Goal: Information Seeking & Learning: Learn about a topic

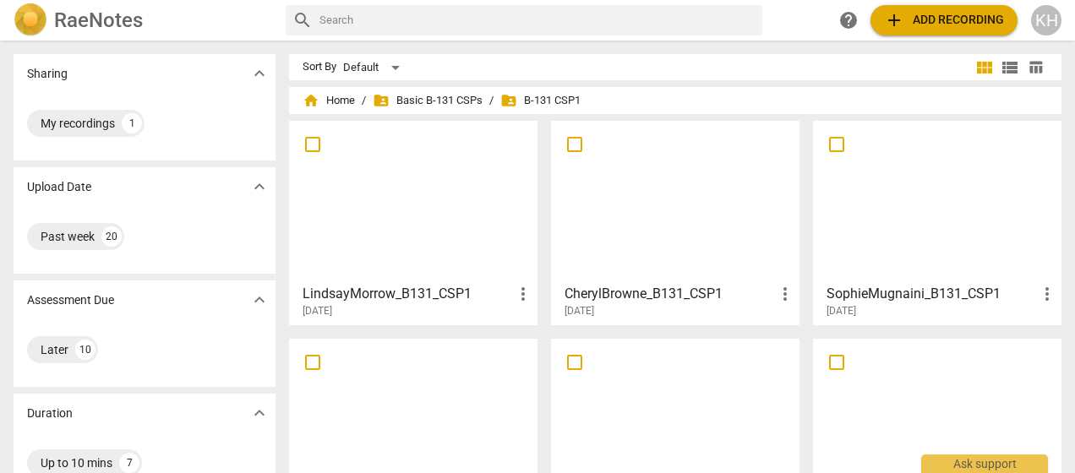
scroll to position [1, 0]
click at [449, 100] on span "folder_shared Basic B-131 CSPs" at bounding box center [428, 99] width 110 height 17
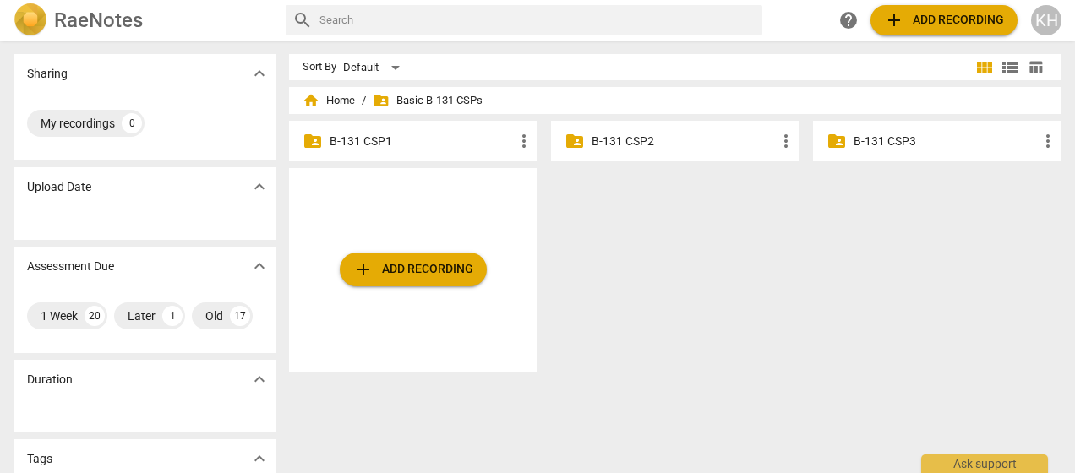
click at [620, 142] on p "B-131 CSP2" at bounding box center [683, 142] width 184 height 18
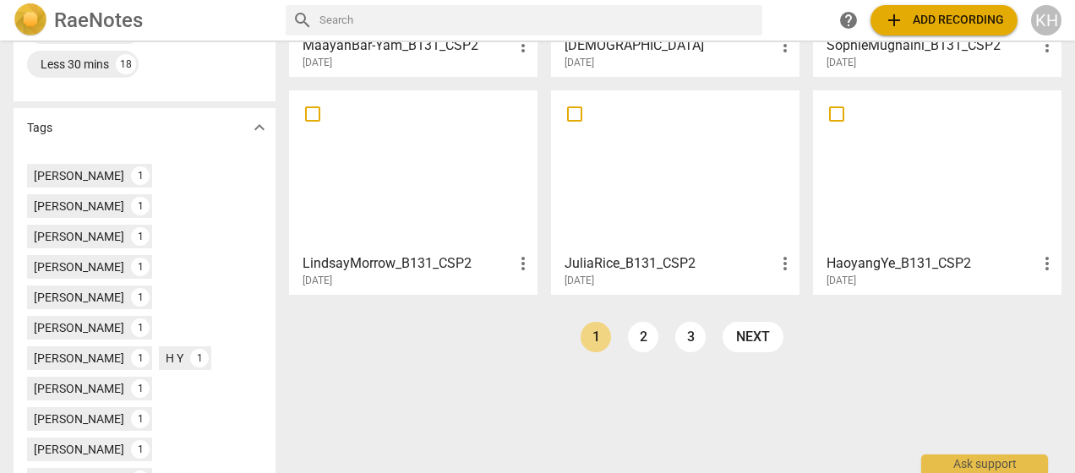
scroll to position [289, 0]
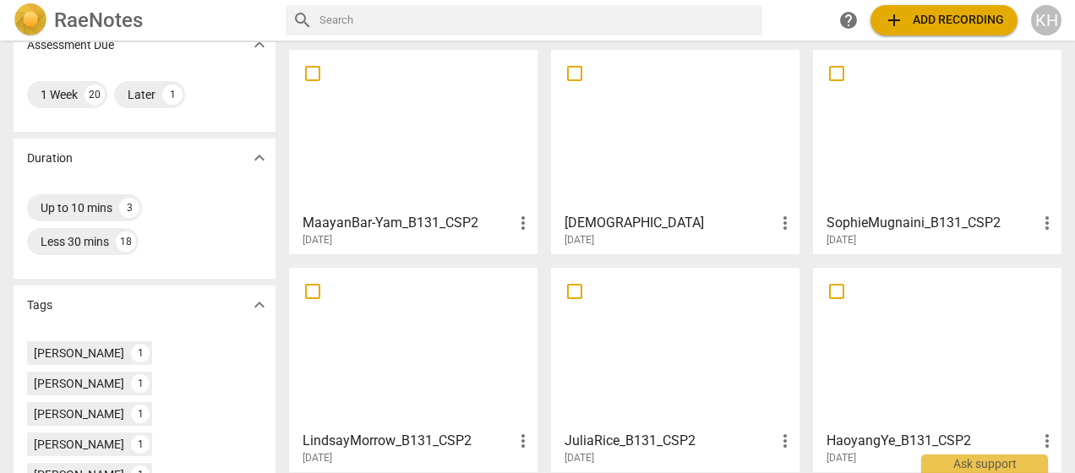
click at [639, 215] on h3 "KristenHassler_B131_CSP2" at bounding box center [669, 223] width 210 height 20
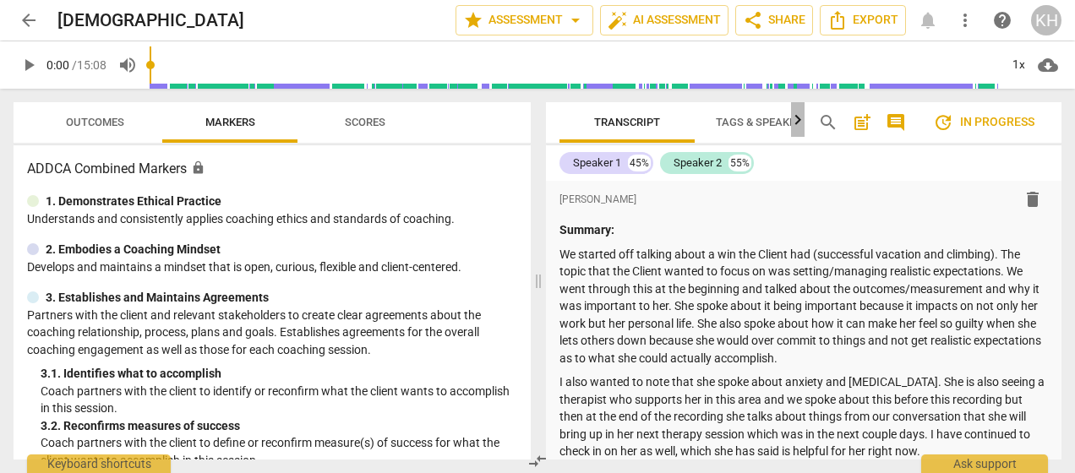
click at [797, 118] on icon "button" at bounding box center [798, 119] width 6 height 10
click at [797, 118] on div at bounding box center [798, 119] width 14 height 35
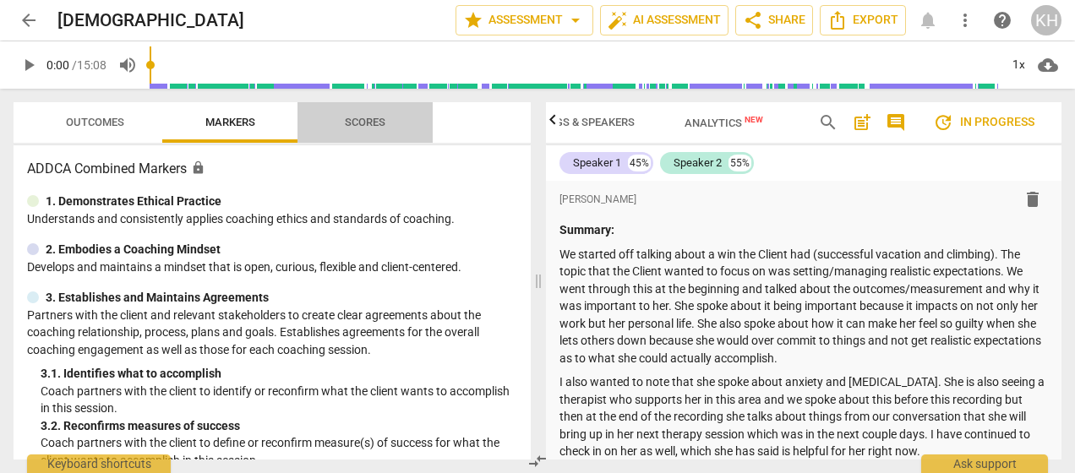
click at [366, 129] on span "Scores" at bounding box center [364, 123] width 81 height 23
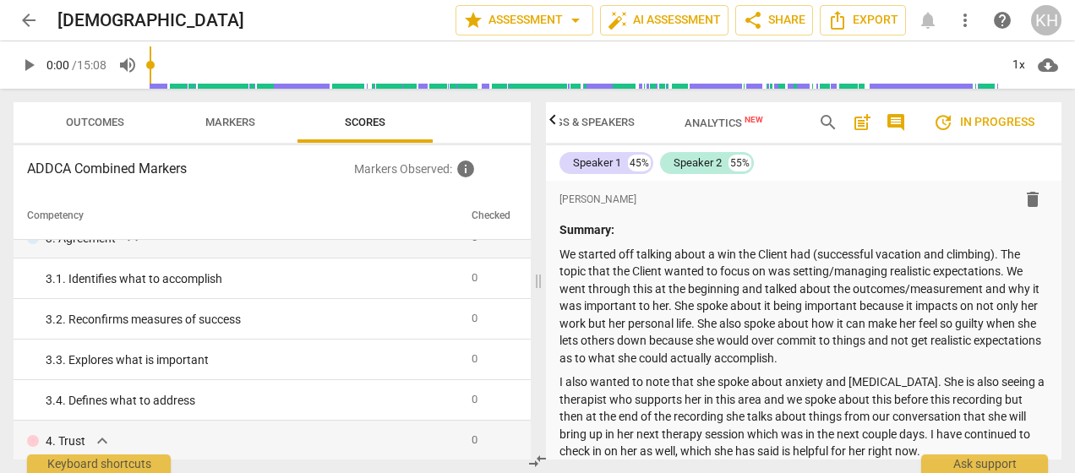
scroll to position [0, 0]
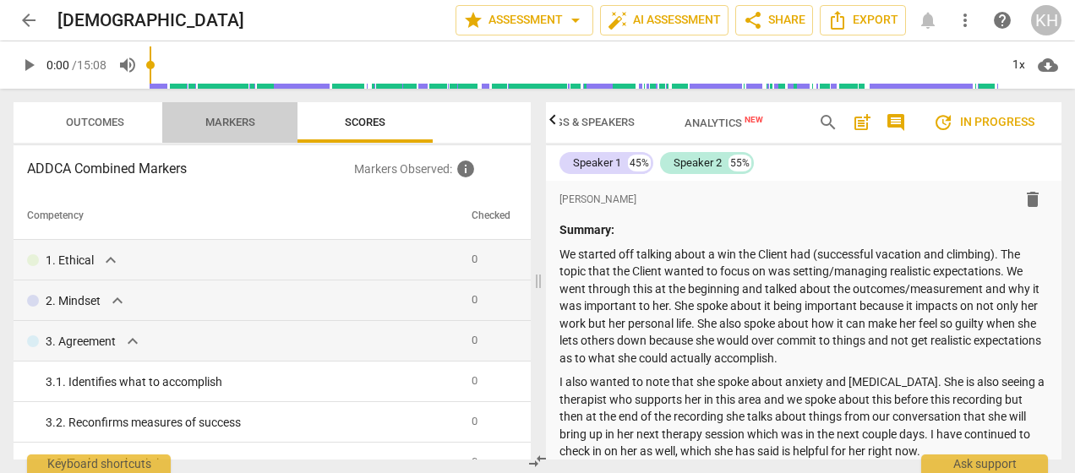
click at [238, 117] on span "Markers" at bounding box center [230, 122] width 50 height 13
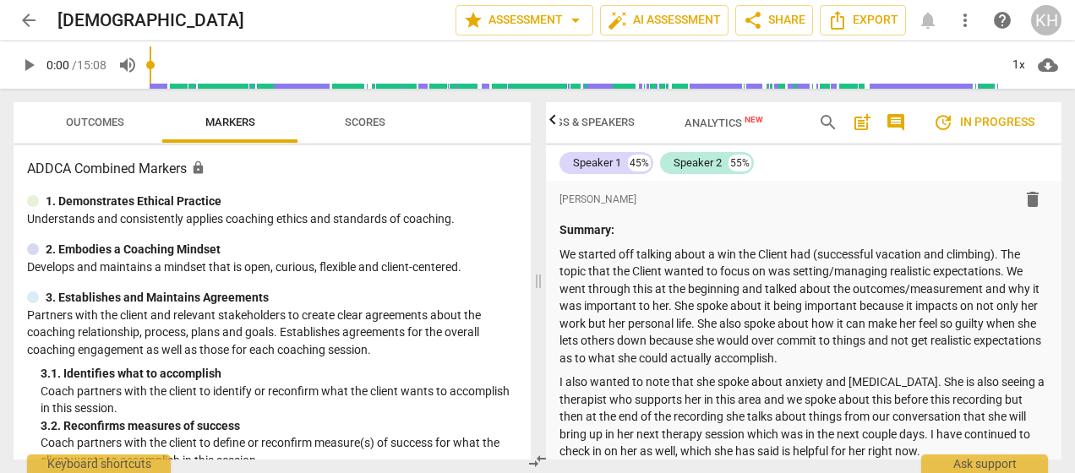
click at [84, 123] on span "Outcomes" at bounding box center [95, 122] width 58 height 13
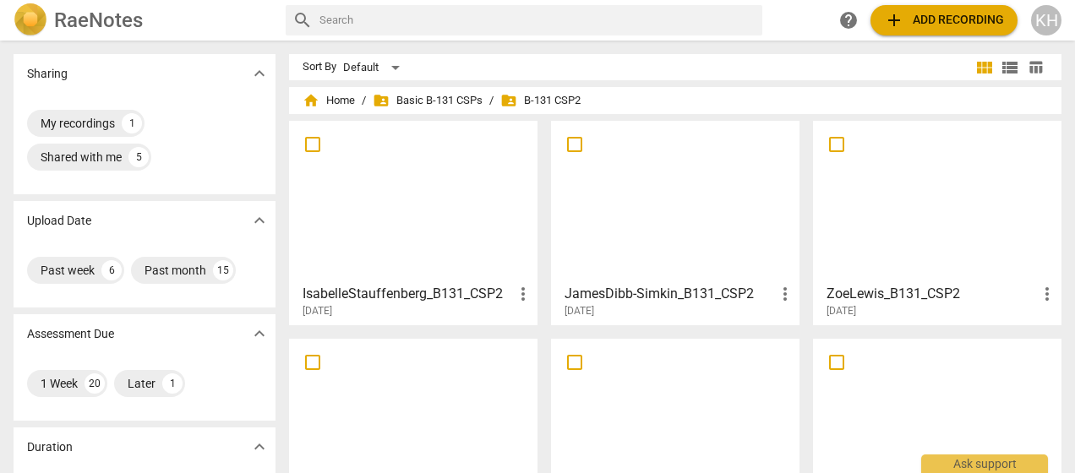
scroll to position [29, 0]
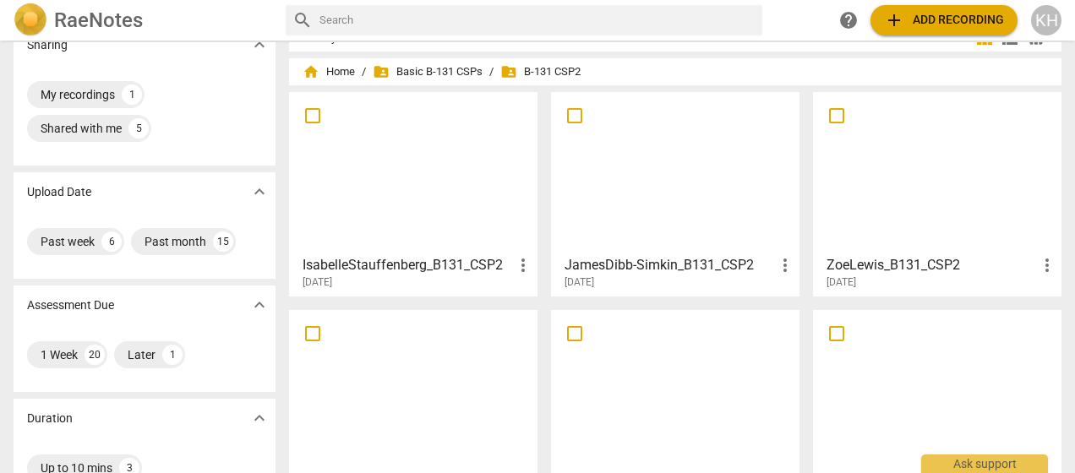
click at [599, 261] on h3 "JamesDibb-Simkin_B131_CSP2" at bounding box center [669, 265] width 210 height 20
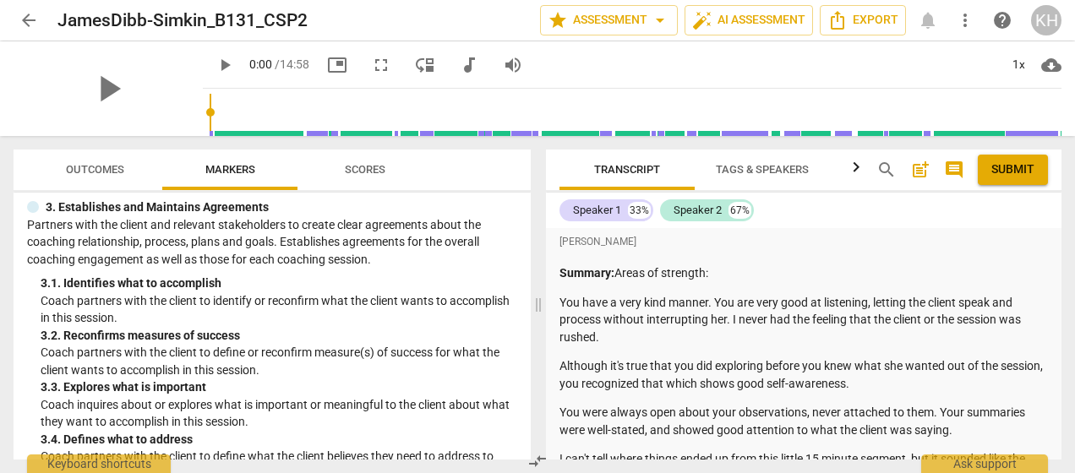
scroll to position [139, 0]
click at [28, 25] on span "arrow_back" at bounding box center [29, 20] width 20 height 20
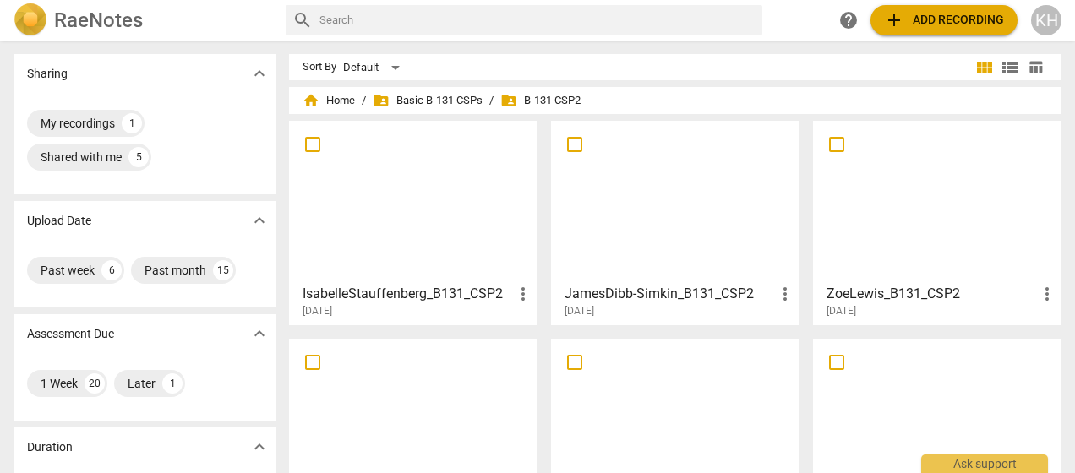
click at [408, 215] on div at bounding box center [413, 202] width 237 height 150
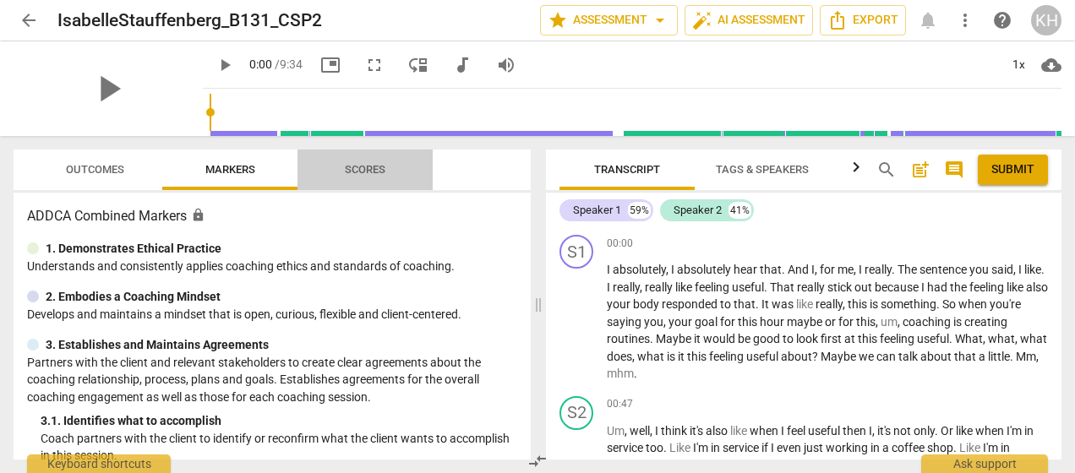
click at [367, 166] on span "Scores" at bounding box center [365, 169] width 41 height 13
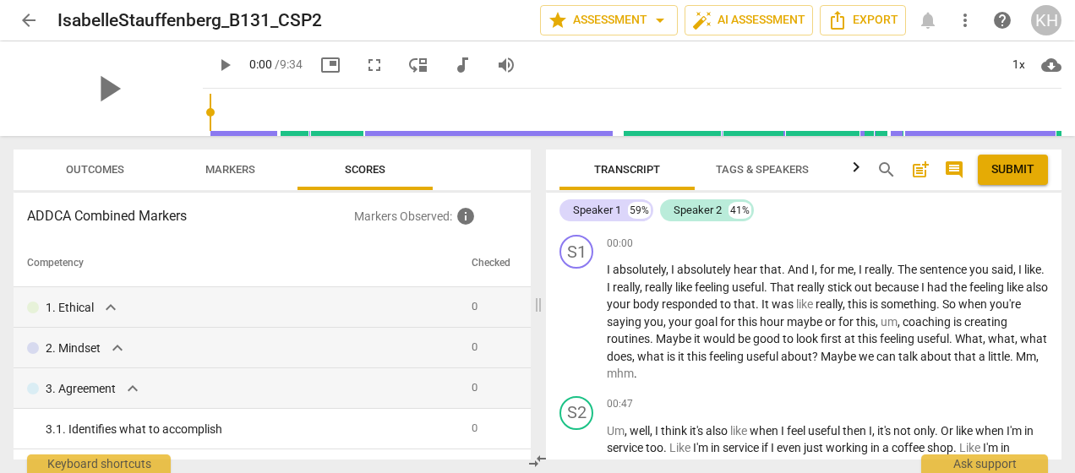
click at [226, 171] on span "Markers" at bounding box center [230, 169] width 50 height 13
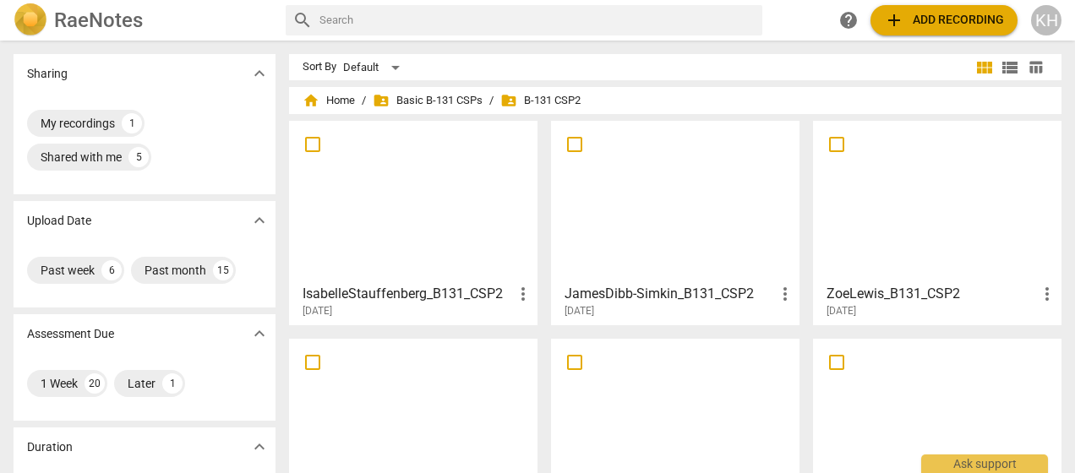
click at [669, 230] on div at bounding box center [675, 202] width 237 height 150
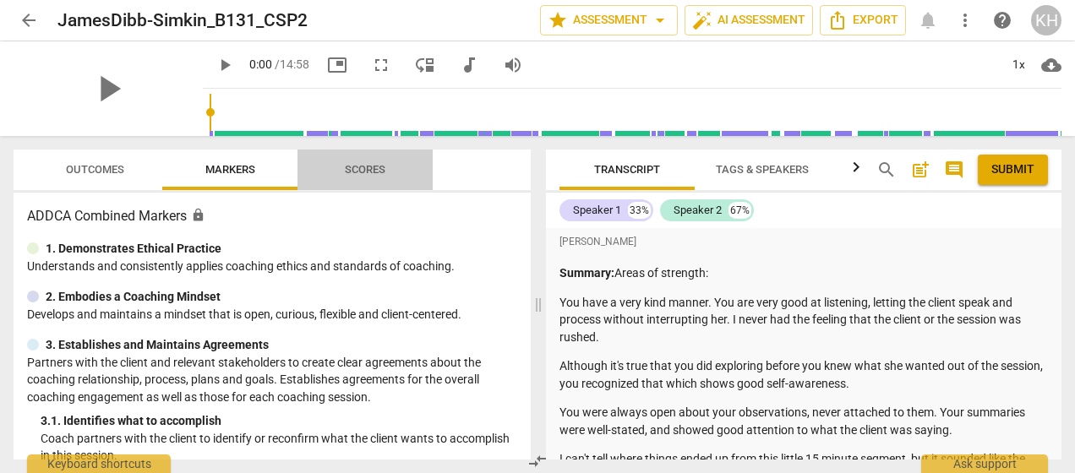
click at [379, 166] on span "Scores" at bounding box center [365, 169] width 41 height 13
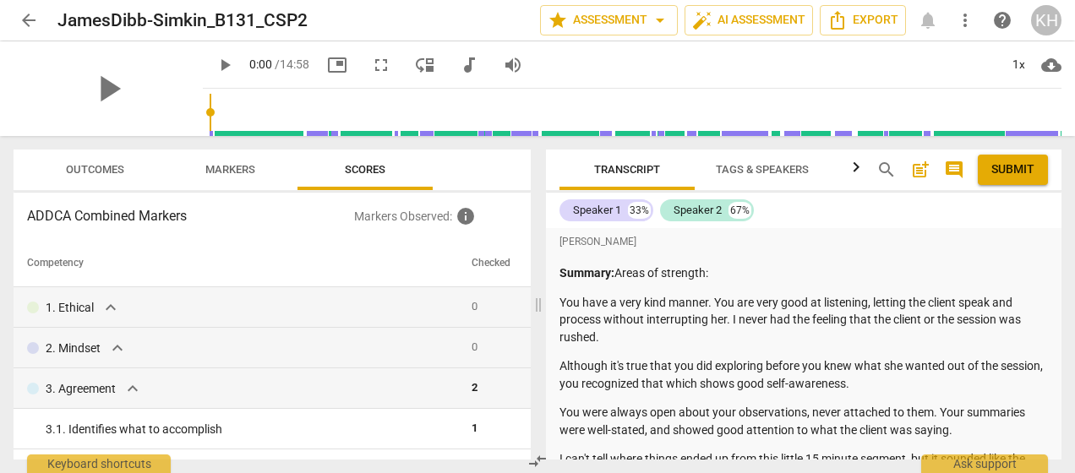
click at [26, 15] on span "arrow_back" at bounding box center [29, 20] width 20 height 20
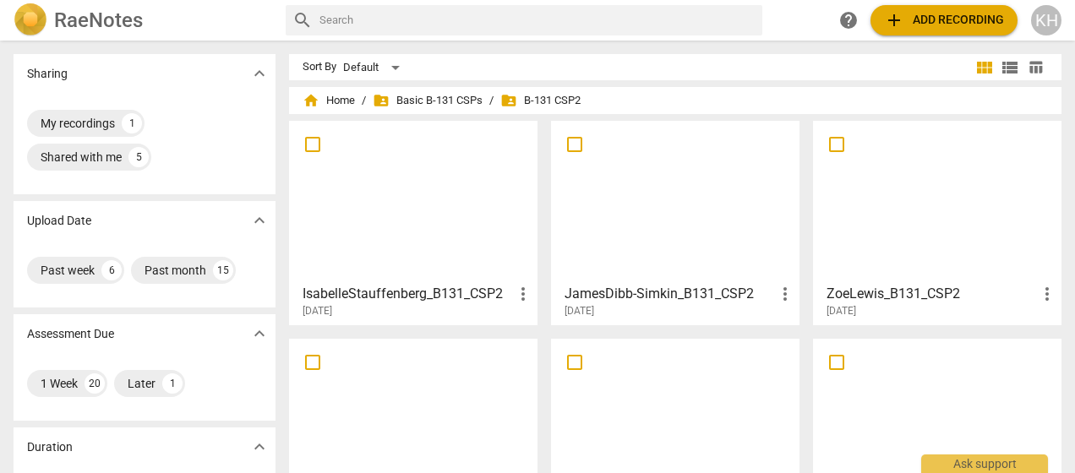
scroll to position [89, 0]
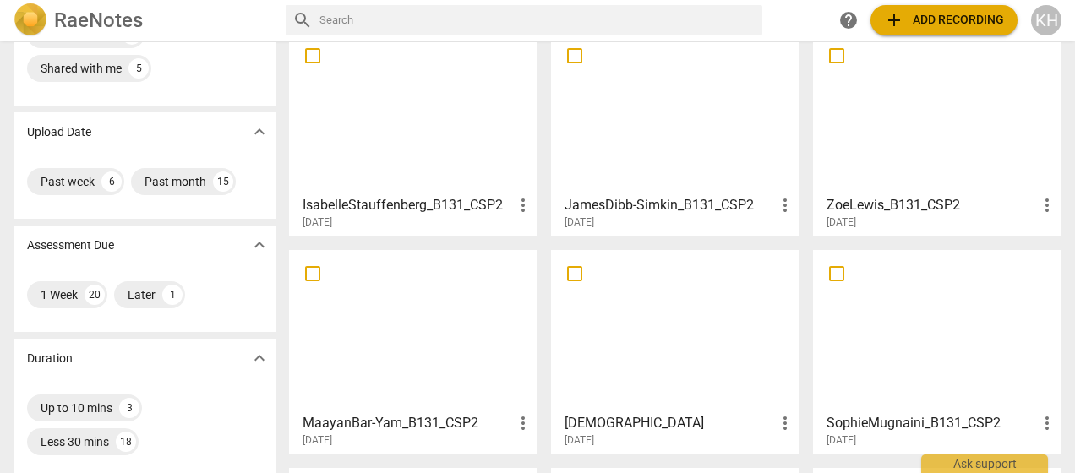
click at [948, 132] on div at bounding box center [937, 113] width 237 height 150
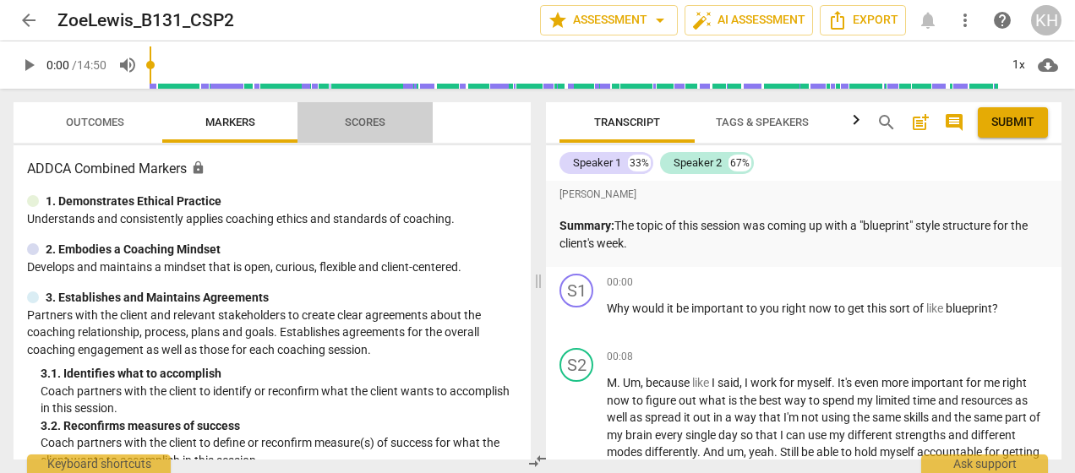
click at [373, 123] on span "Scores" at bounding box center [365, 122] width 41 height 13
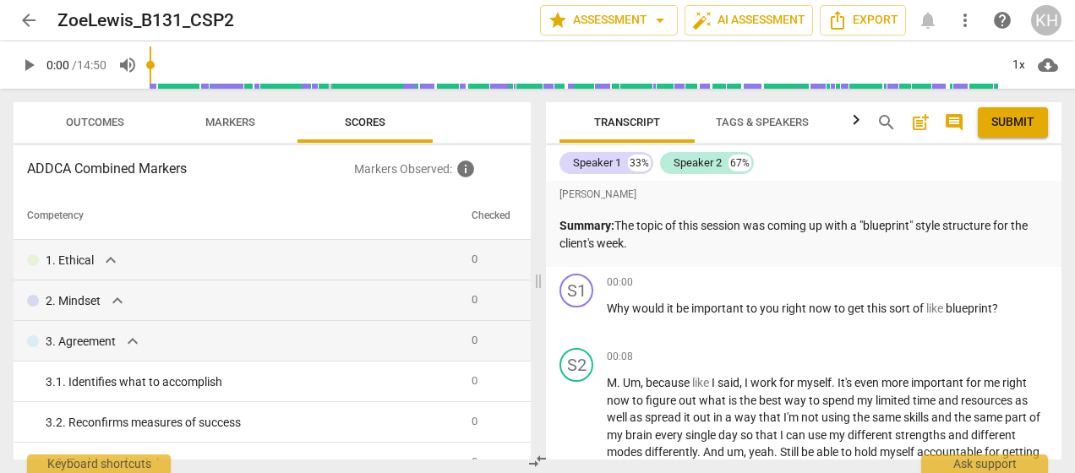
click at [103, 117] on span "Outcomes" at bounding box center [95, 122] width 58 height 13
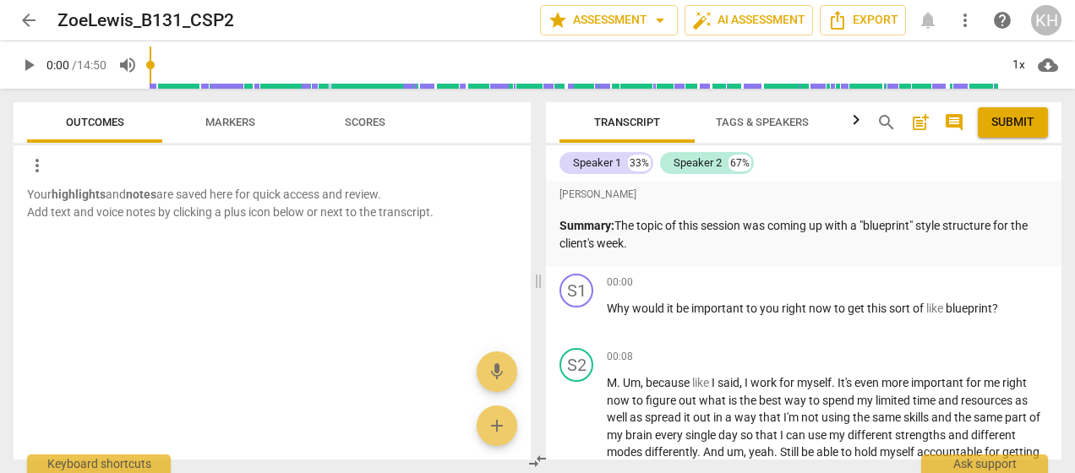
click at [15, 19] on span "arrow_back" at bounding box center [29, 20] width 30 height 20
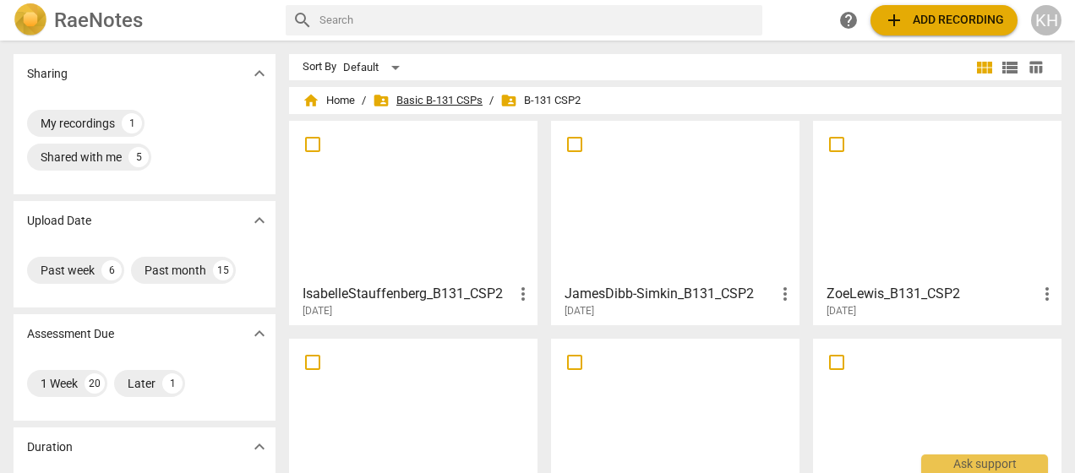
click at [465, 93] on span "folder_shared Basic B-131 CSPs" at bounding box center [428, 100] width 110 height 17
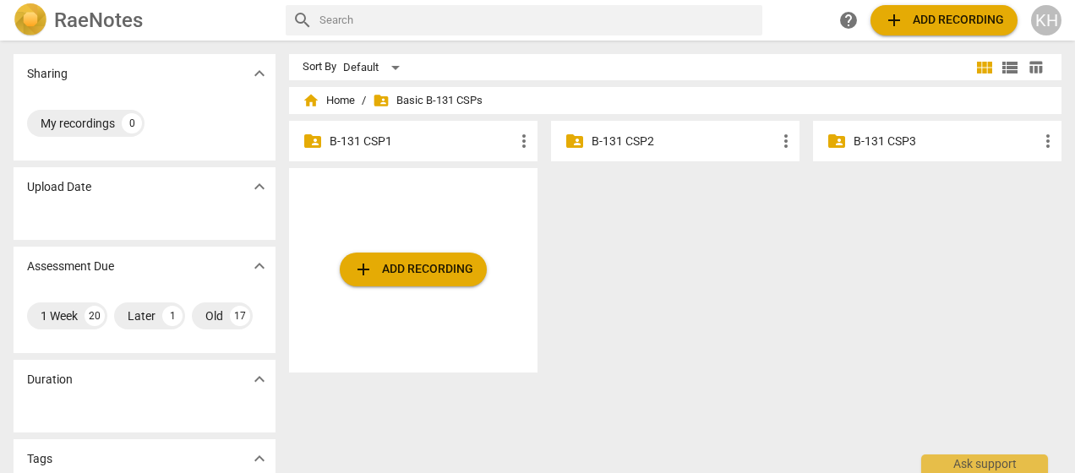
click at [421, 139] on p "B-131 CSP1" at bounding box center [421, 142] width 184 height 18
